Goal: Check status

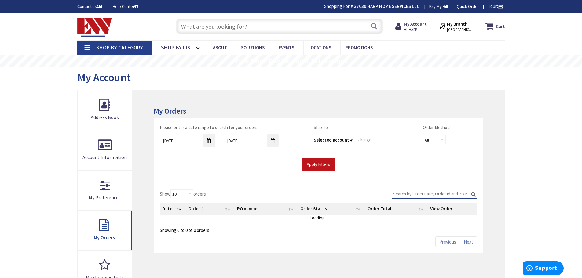
click at [436, 165] on div "Apply Filters" at bounding box center [318, 164] width 326 height 13
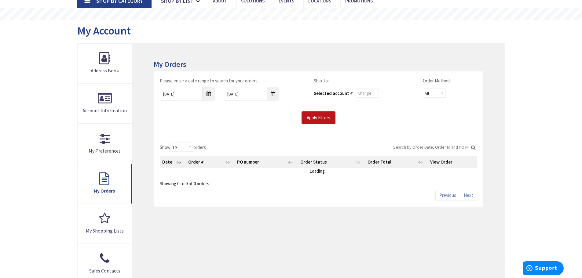
scroll to position [61, 0]
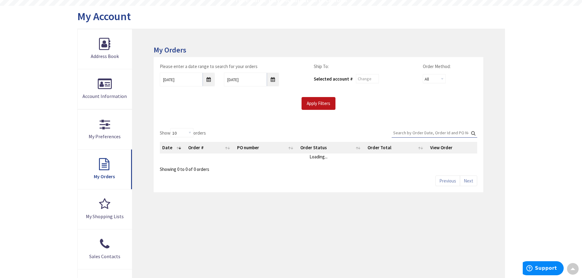
click at [418, 135] on input "Search:" at bounding box center [435, 132] width 86 height 9
paste input "397836982-006"
type input "397836982-006"
click at [315, 108] on input "Apply Filters" at bounding box center [319, 103] width 34 height 13
click at [313, 127] on div "Show 10 25 50 100 orders Search: Date Order # PO number Order Status Order Tota…" at bounding box center [318, 157] width 329 height 70
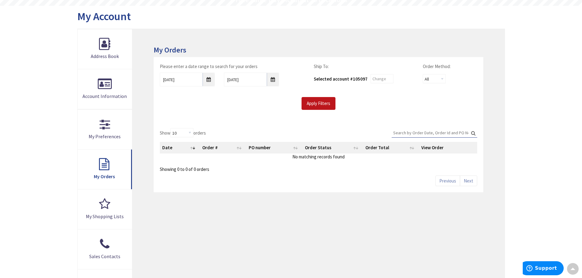
click at [447, 138] on div "Search:" at bounding box center [435, 134] width 86 height 12
click at [448, 137] on input "Search:" at bounding box center [435, 132] width 86 height 9
paste input "397836982"
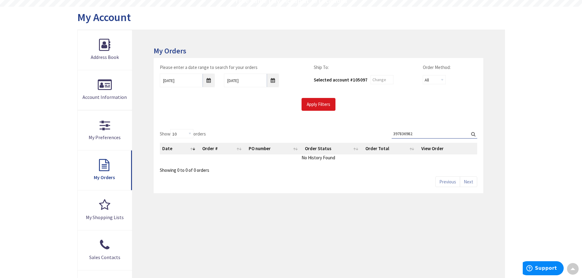
scroll to position [62, 0]
type input "397836982"
click at [307, 100] on input "Apply Filters" at bounding box center [319, 103] width 34 height 13
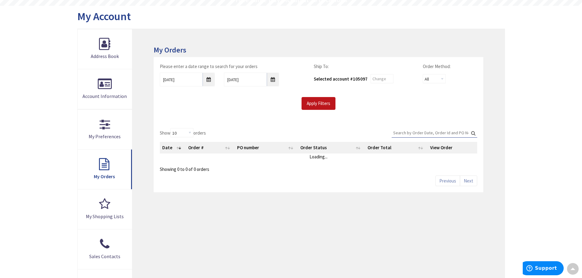
click at [291, 127] on div "Show 10 25 50 100 orders Search: Date Order # PO number Order Status Order Tota…" at bounding box center [318, 157] width 329 height 70
click at [383, 111] on div "Please enter a date range to search for your orders [DATE] [DATE] Ship To: Sele…" at bounding box center [318, 89] width 329 height 65
